Goal: Task Accomplishment & Management: Complete application form

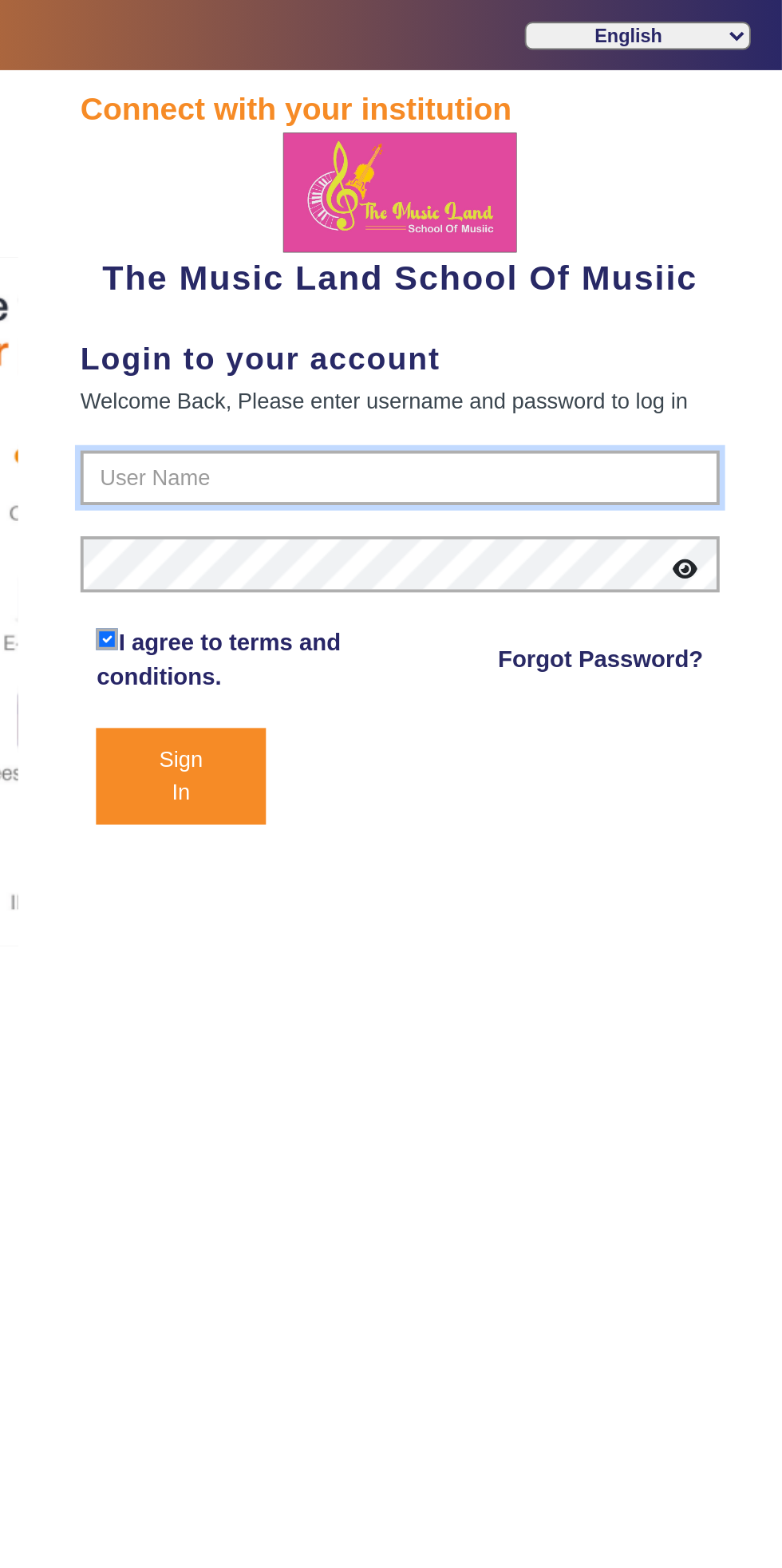
click at [463, 239] on input "text" at bounding box center [587, 245] width 327 height 29
type input "6289307556"
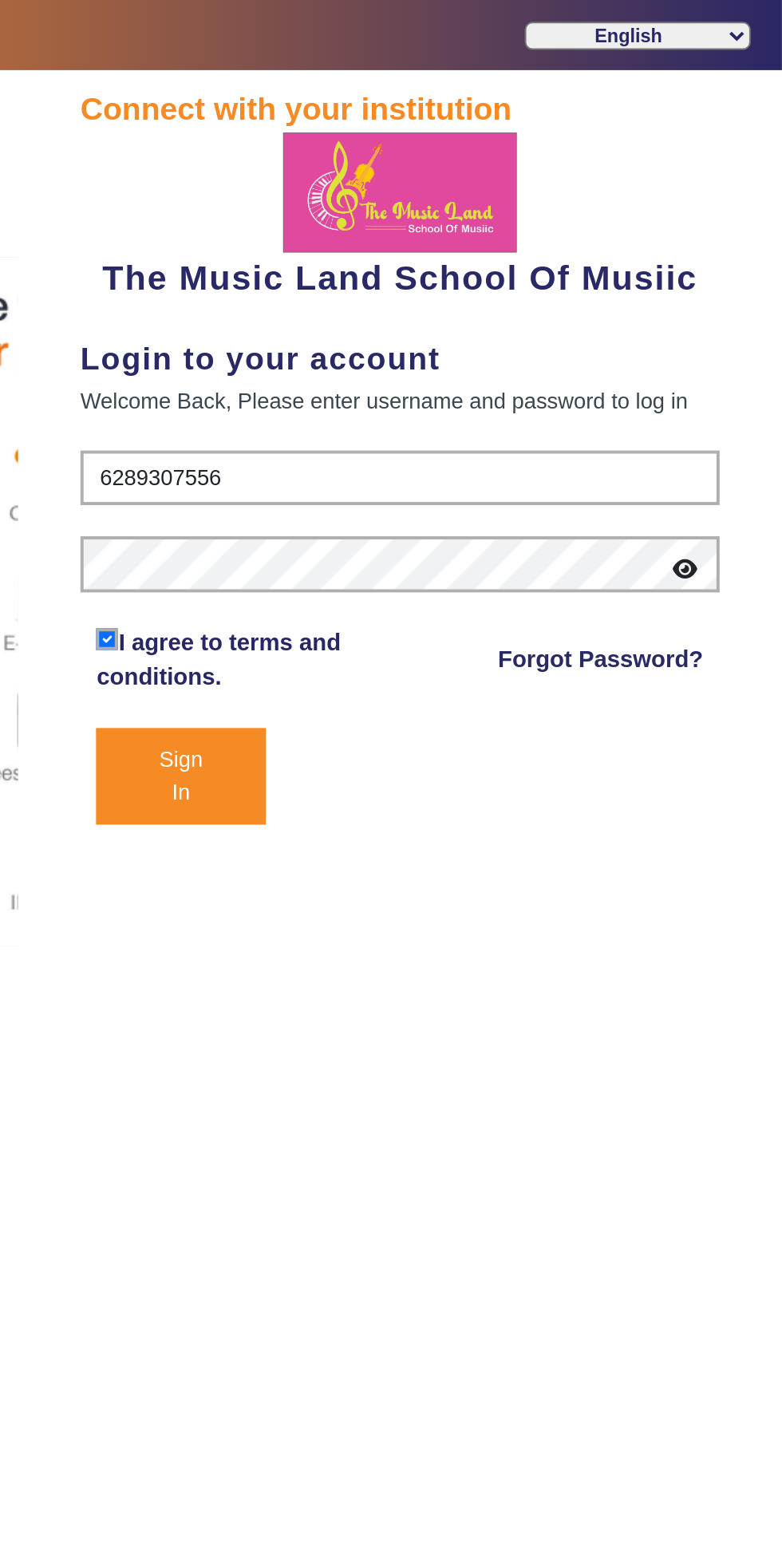
click at [430, 372] on button "Sign In" at bounding box center [473, 396] width 86 height 49
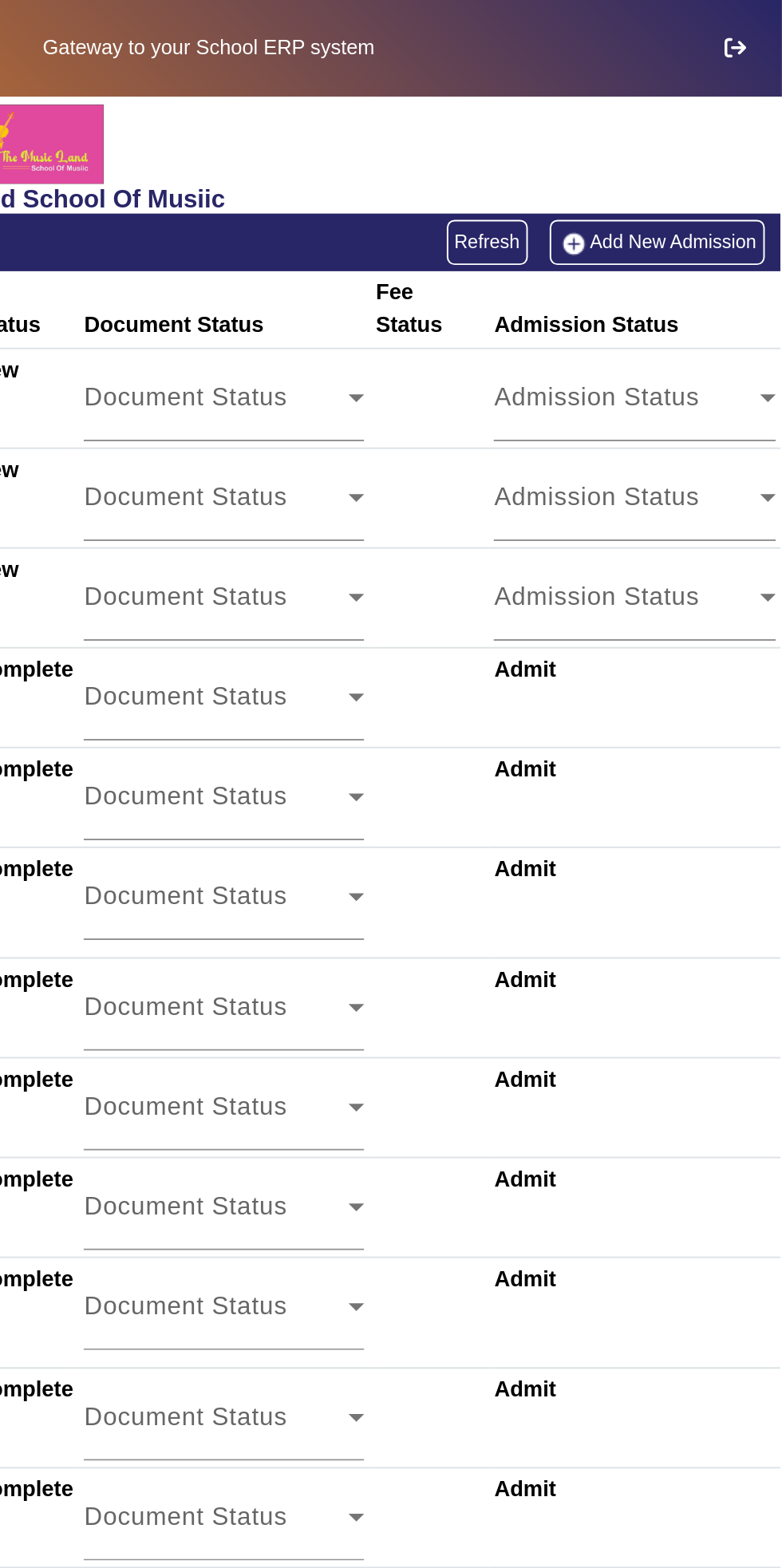
click at [702, 125] on link "Add New Admission" at bounding box center [718, 124] width 110 height 22
click at [698, 122] on link "Add New Admission" at bounding box center [718, 124] width 110 height 22
